Goal: Task Accomplishment & Management: Use online tool/utility

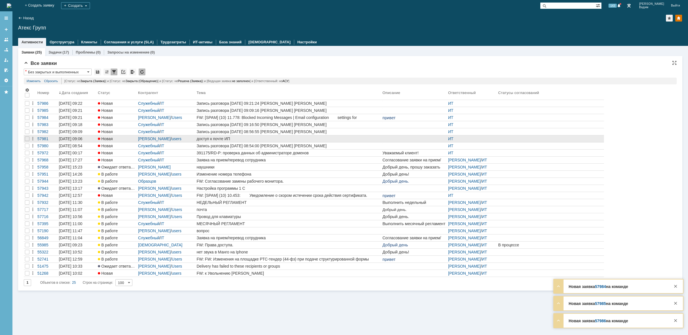
click at [228, 137] on div "доступ к почте ИП" at bounding box center [289, 138] width 184 height 5
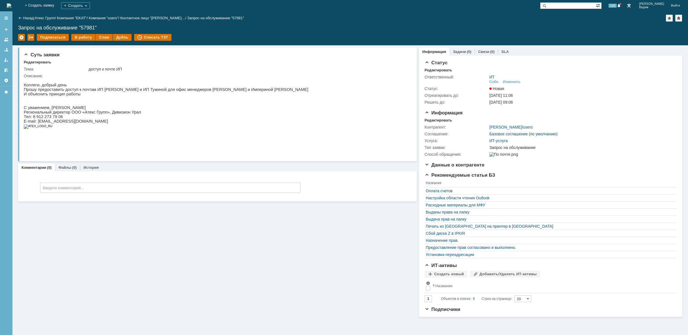
click at [160, 218] on div "Суть заявки Редактировать Тема: доступ к почте ИП Описание: Комментарии (0) Фай…" at bounding box center [217, 180] width 399 height 271
click at [83, 36] on div "В работу" at bounding box center [83, 37] width 24 height 7
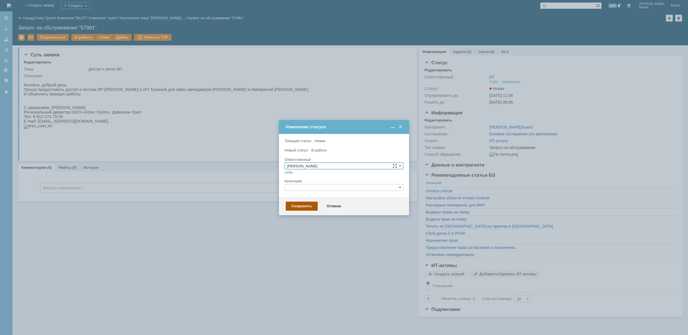
click at [301, 205] on div "Сохранить" at bounding box center [302, 205] width 32 height 9
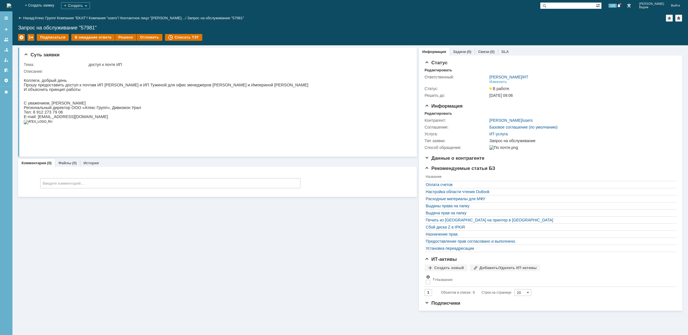
click at [11, 3] on img at bounding box center [9, 5] width 5 height 5
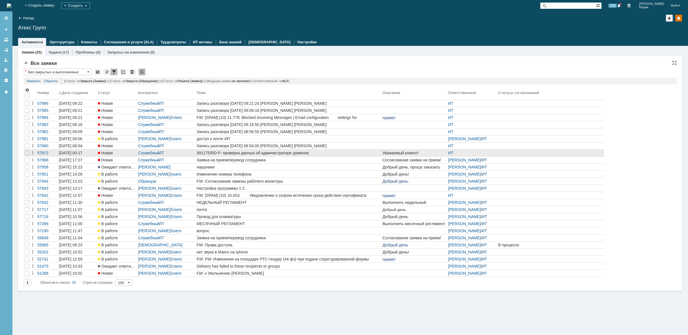
click at [296, 153] on div "391175/RD-P: проверка данных об администраторе доменов" at bounding box center [289, 153] width 184 height 5
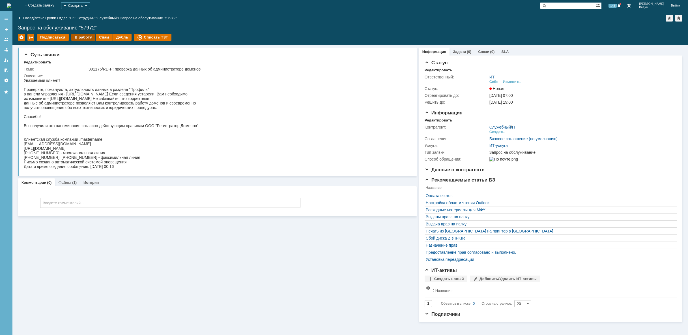
click at [81, 36] on div "В работу" at bounding box center [83, 37] width 24 height 7
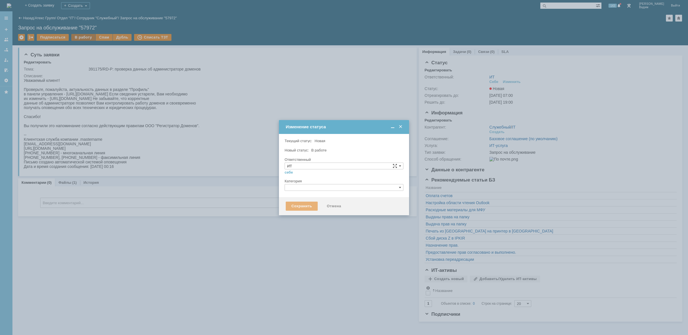
type input "[PERSON_NAME]"
click at [304, 204] on div "Сохранить" at bounding box center [302, 205] width 32 height 9
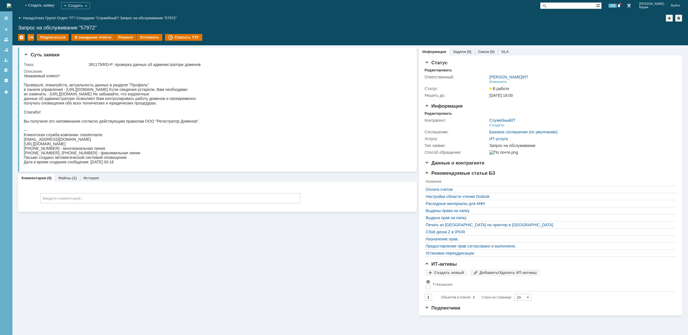
click at [11, 5] on img at bounding box center [9, 5] width 5 height 5
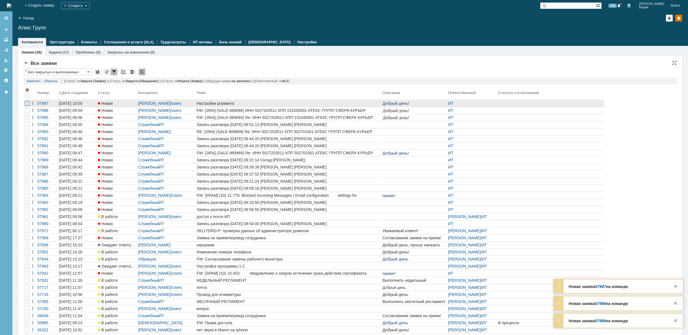
click at [25, 104] on div at bounding box center [27, 103] width 5 height 5
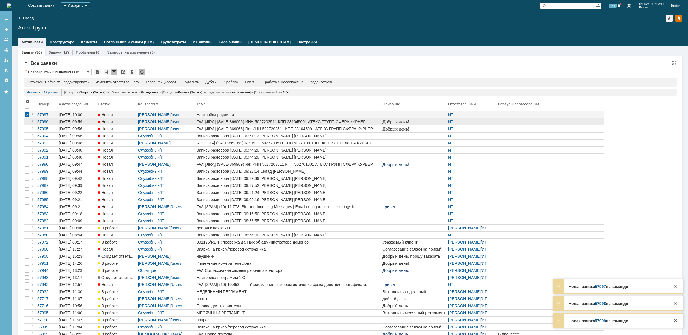
click at [26, 123] on div at bounding box center [27, 121] width 5 height 5
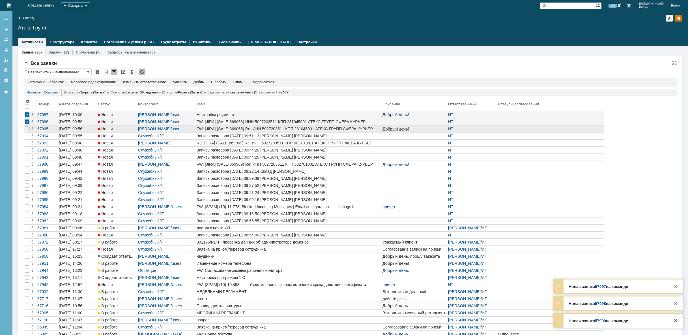
click at [26, 130] on div at bounding box center [27, 128] width 5 height 5
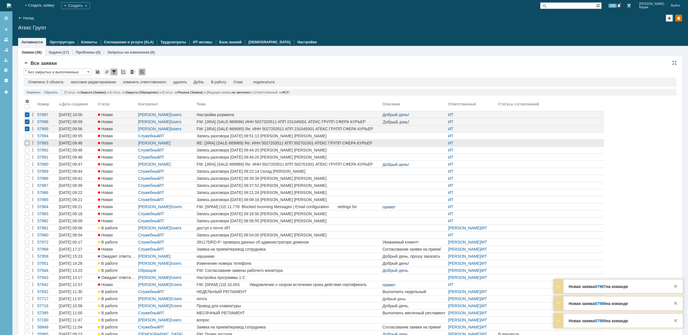
click at [26, 142] on div at bounding box center [27, 143] width 5 height 5
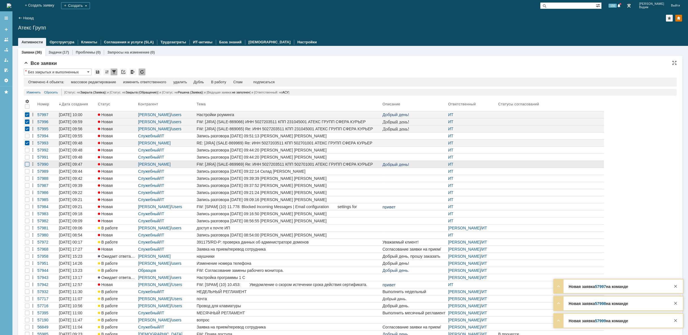
click at [25, 166] on div at bounding box center [27, 164] width 5 height 5
click at [161, 83] on div "изменить ответственного" at bounding box center [146, 82] width 43 height 5
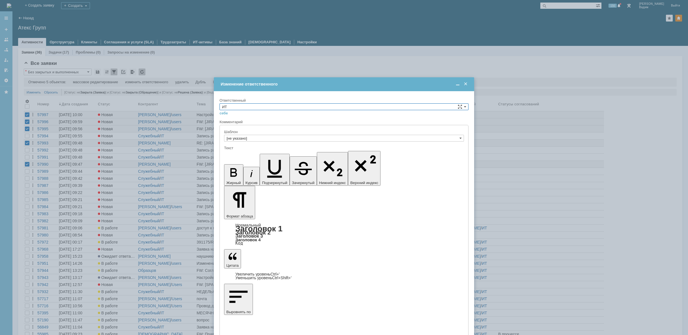
click at [396, 106] on input "ИТ" at bounding box center [344, 106] width 249 height 7
click at [234, 121] on span "АСУ" at bounding box center [344, 121] width 244 height 5
type input "АСУ"
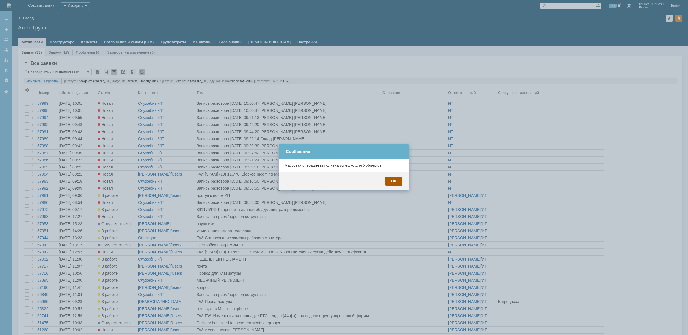
click at [396, 177] on div "OK" at bounding box center [393, 181] width 17 height 9
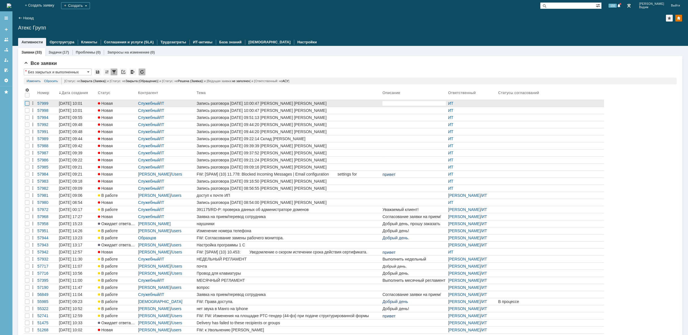
click at [27, 105] on div at bounding box center [27, 103] width 5 height 5
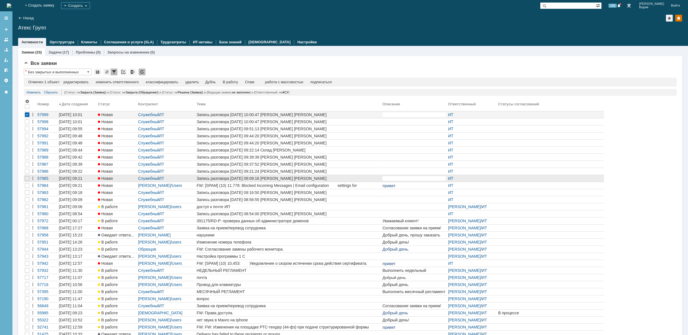
click at [27, 180] on div at bounding box center [27, 178] width 7 height 7
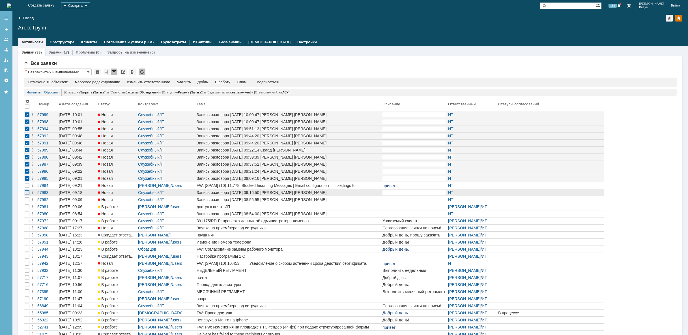
click at [26, 192] on div at bounding box center [27, 192] width 5 height 5
click at [26, 198] on div at bounding box center [27, 199] width 5 height 5
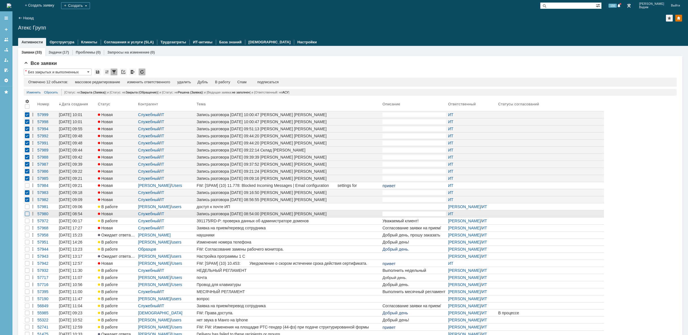
click at [29, 214] on div at bounding box center [27, 213] width 5 height 5
click at [188, 83] on div "удалить" at bounding box center [184, 82] width 14 height 5
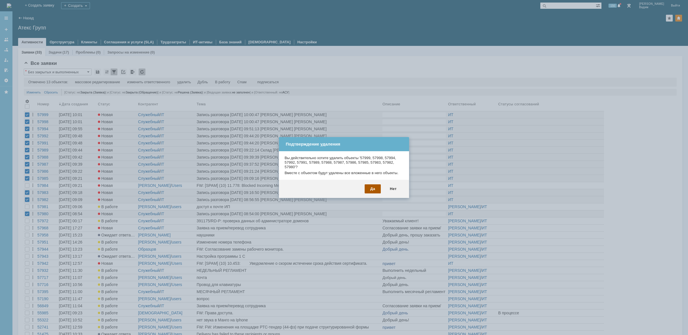
click at [373, 189] on div "Да" at bounding box center [373, 188] width 16 height 9
